Goal: Task Accomplishment & Management: Use online tool/utility

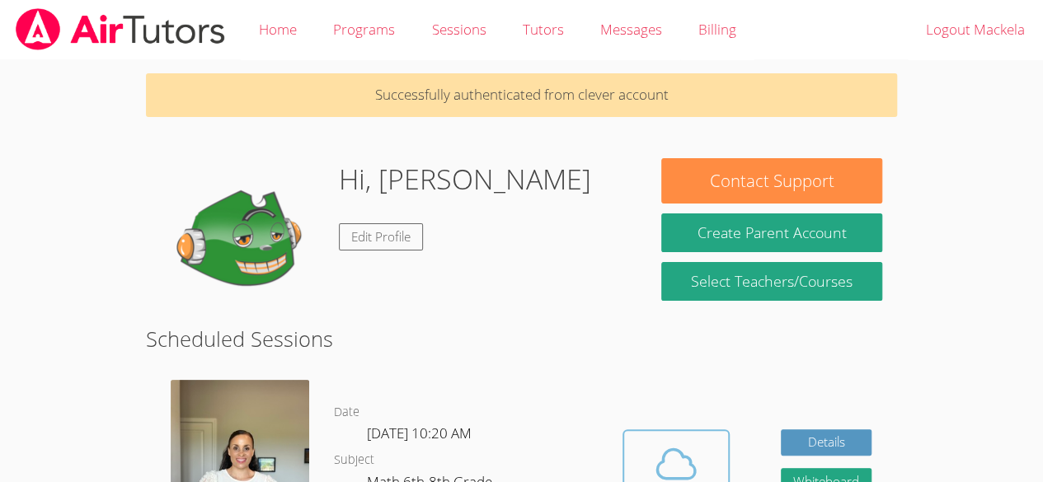
click at [681, 459] on icon at bounding box center [676, 464] width 46 height 46
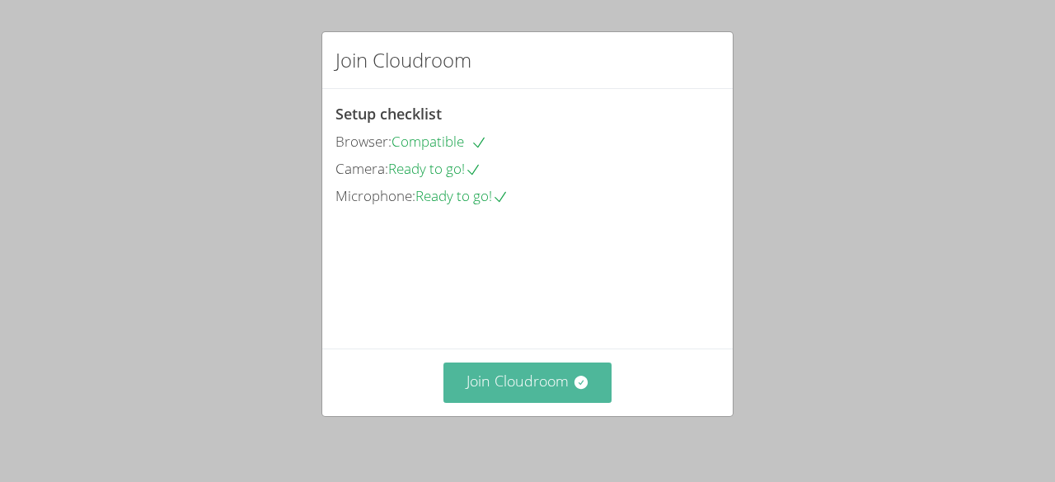
click at [494, 386] on button "Join Cloudroom" at bounding box center [527, 383] width 169 height 40
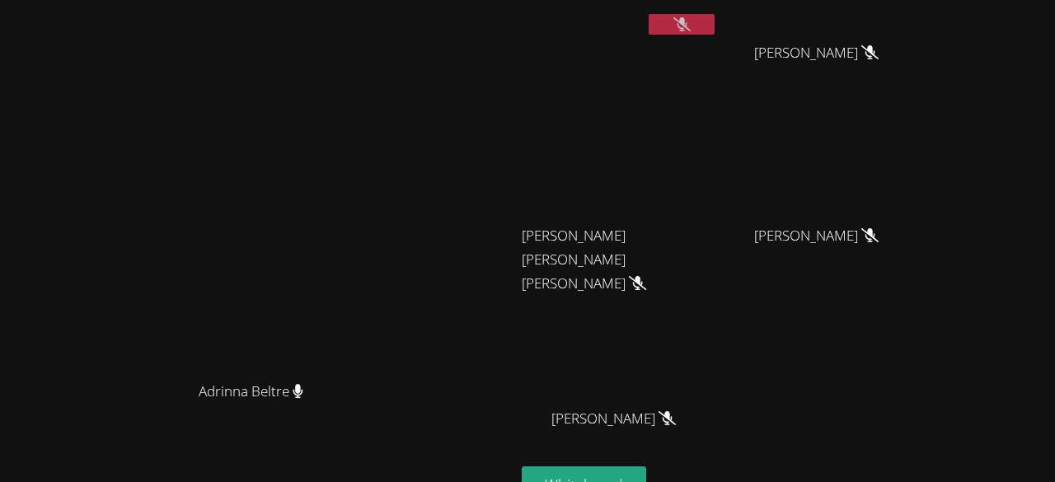
scroll to position [116, 0]
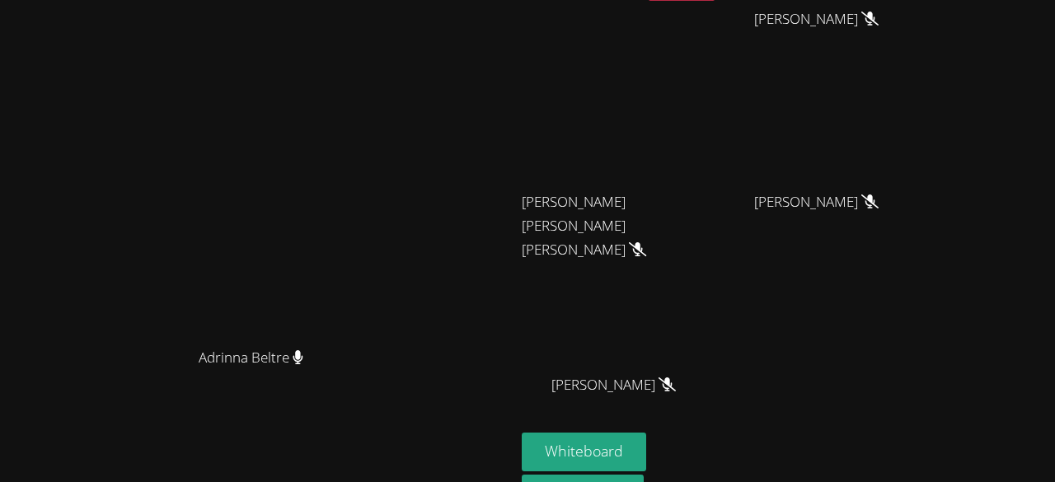
click at [178, 57] on video at bounding box center [257, 198] width 247 height 283
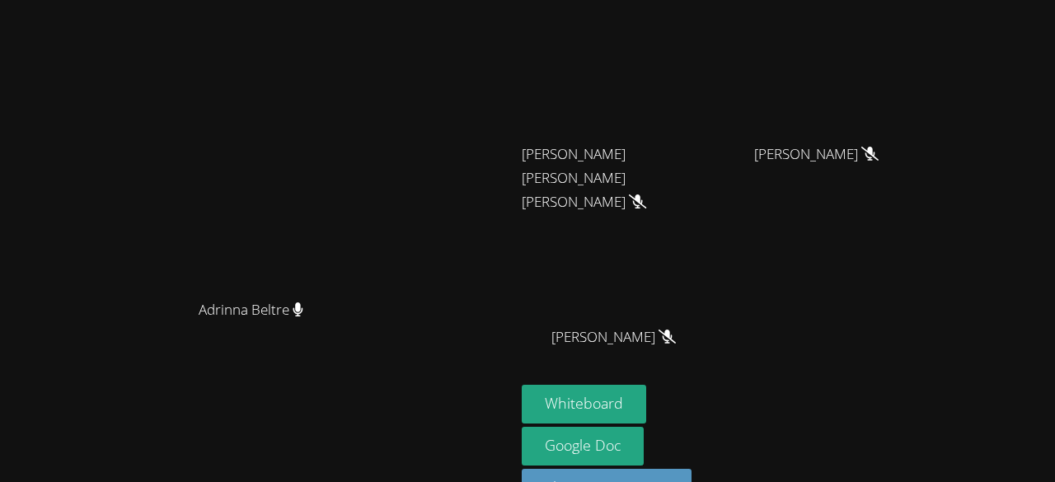
scroll to position [165, 0]
click at [646, 403] on button "Whiteboard" at bounding box center [584, 403] width 124 height 39
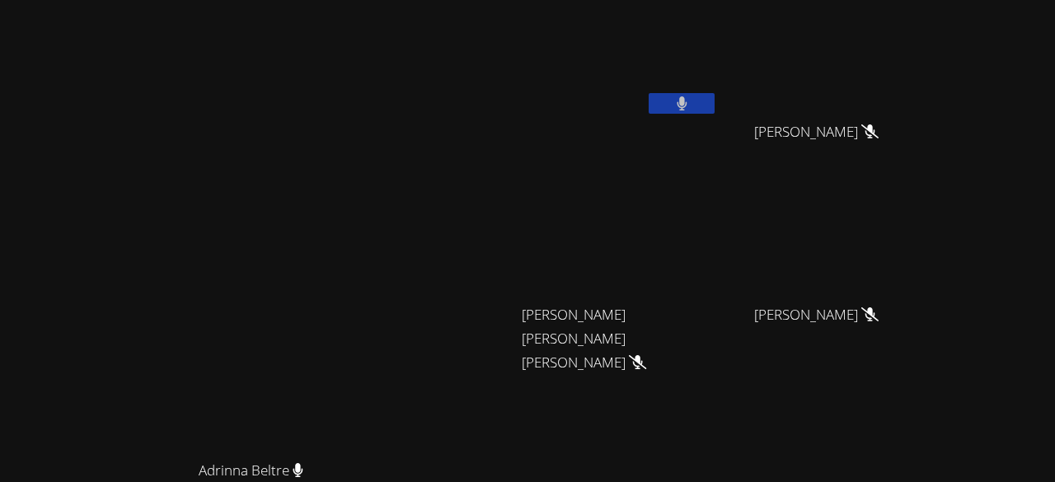
scroll to position [0, 0]
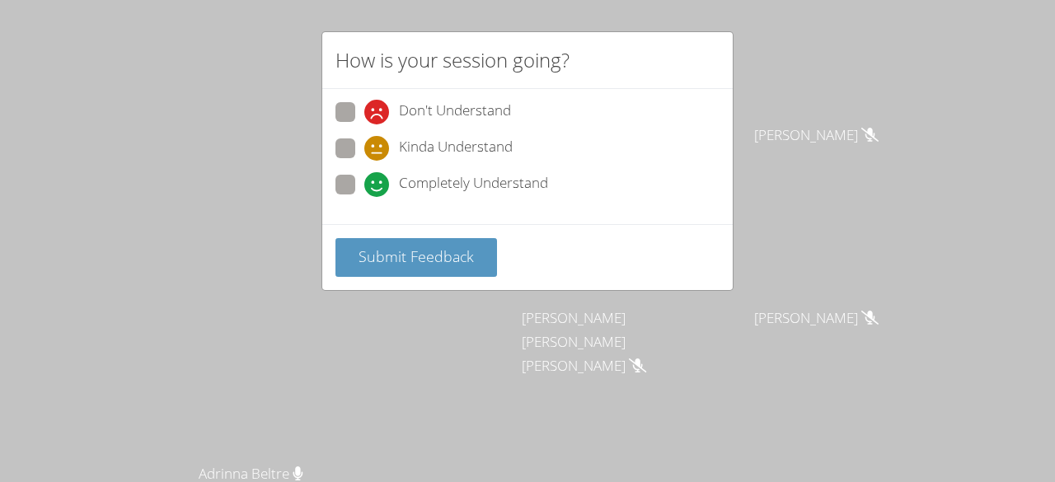
click at [383, 143] on icon at bounding box center [376, 148] width 25 height 25
click at [378, 143] on input "Kinda Understand" at bounding box center [371, 145] width 14 height 14
radio input "true"
click at [373, 175] on icon at bounding box center [376, 184] width 25 height 25
click at [373, 175] on input "Completely Understand" at bounding box center [371, 182] width 14 height 14
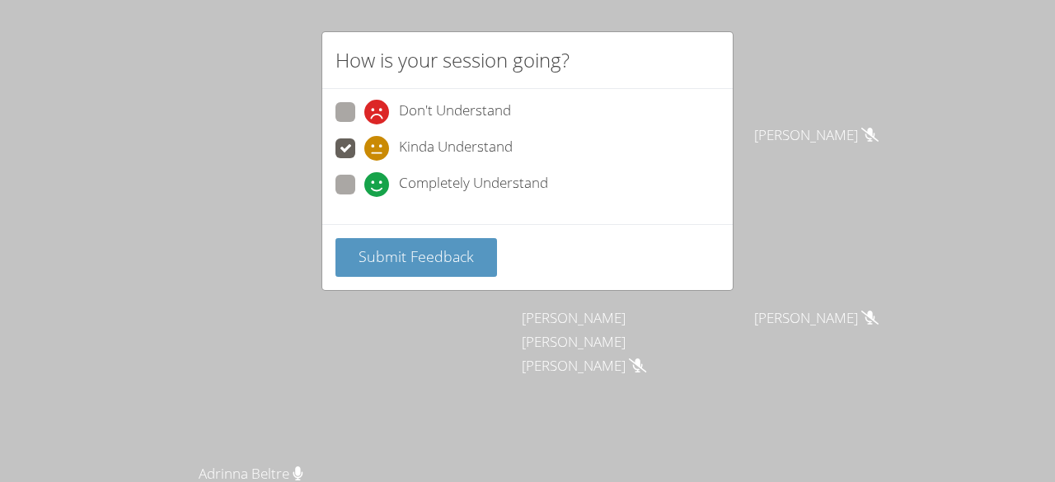
radio input "true"
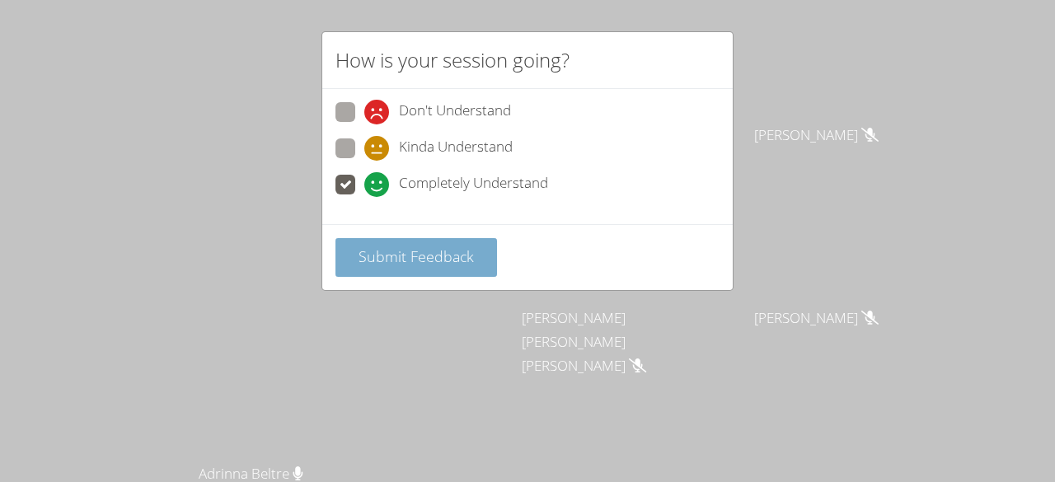
click at [390, 251] on span "Submit Feedback" at bounding box center [416, 256] width 115 height 20
